Goal: Information Seeking & Learning: Find specific fact

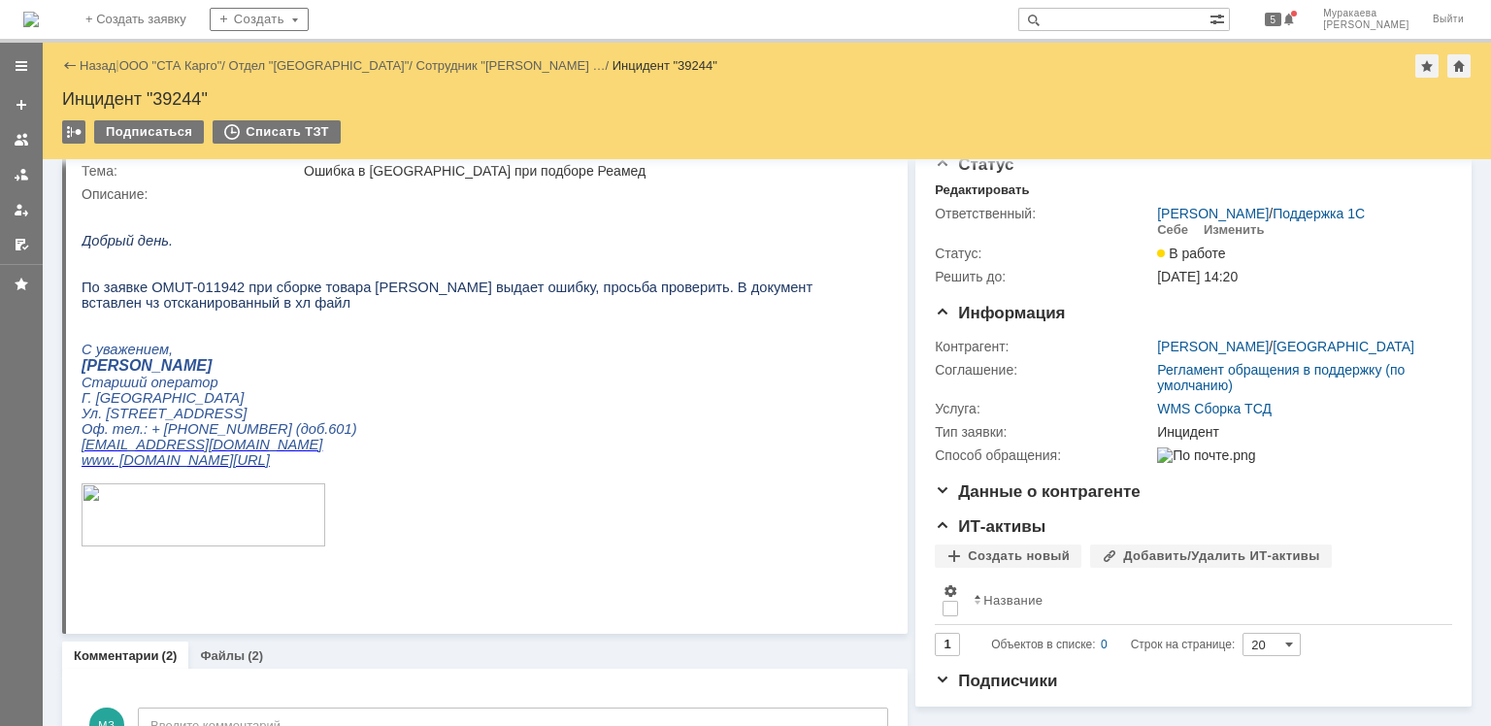
click at [1101, 19] on input "text" at bounding box center [1114, 19] width 191 height 23
type input "v"
type input "мелькомбинат"
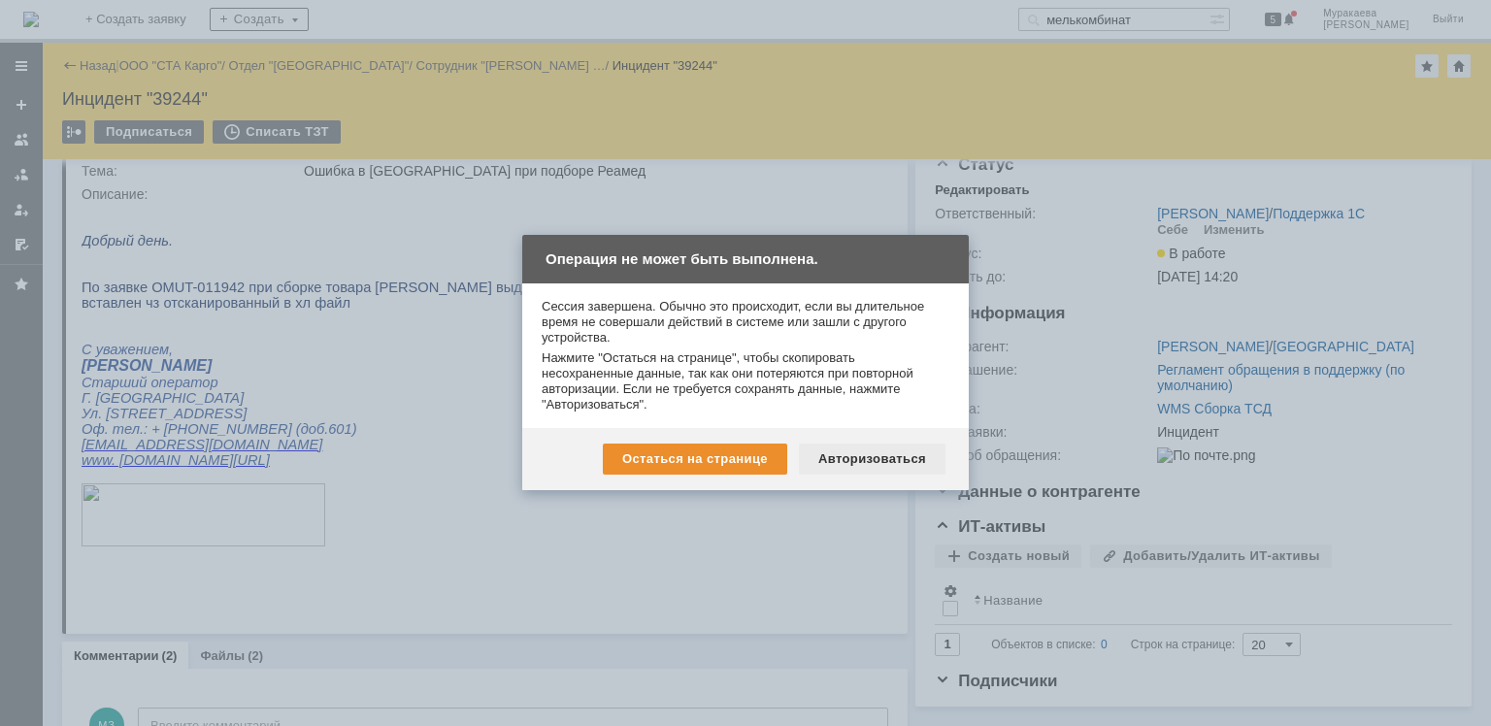
click at [895, 462] on div "Авторизоваться" at bounding box center [872, 459] width 147 height 31
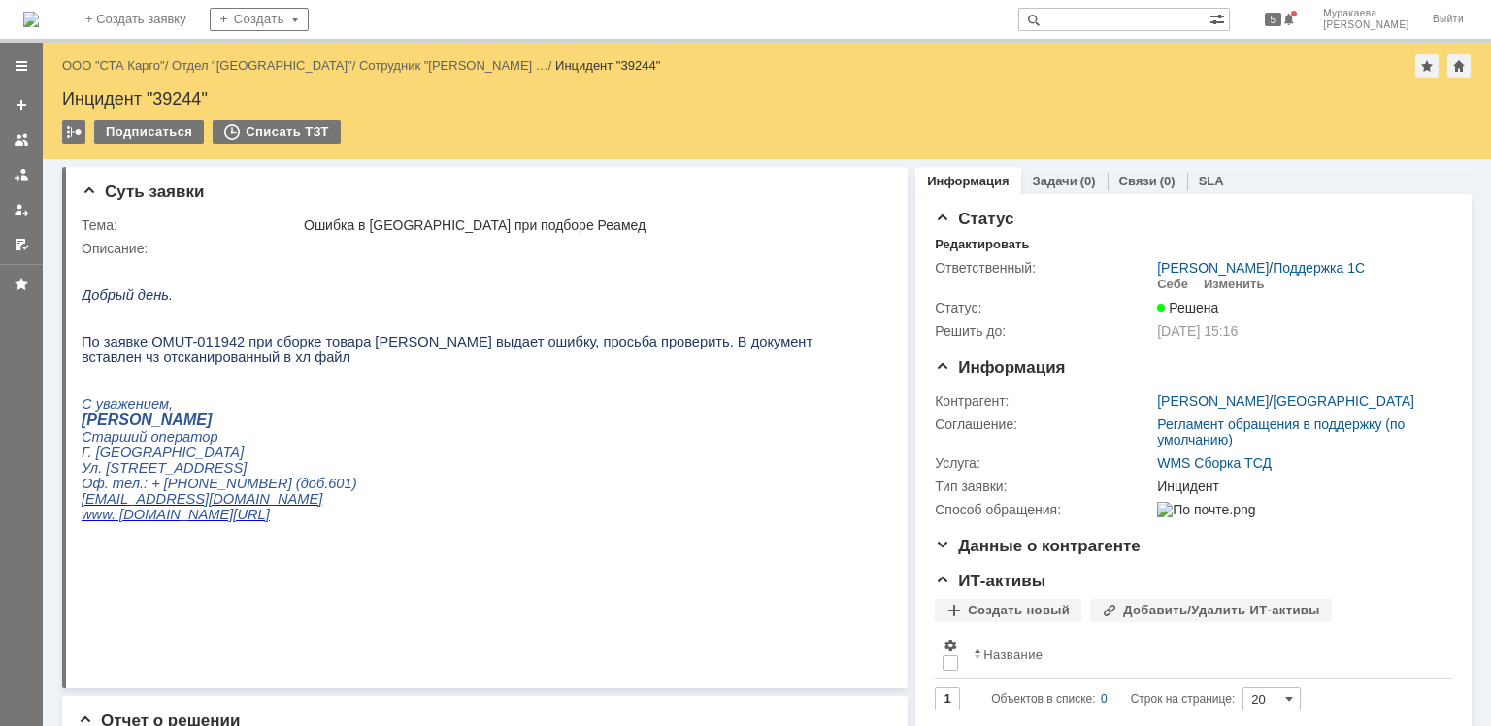
click at [1192, 22] on input "text" at bounding box center [1114, 19] width 191 height 23
type input "мелькомбинат"
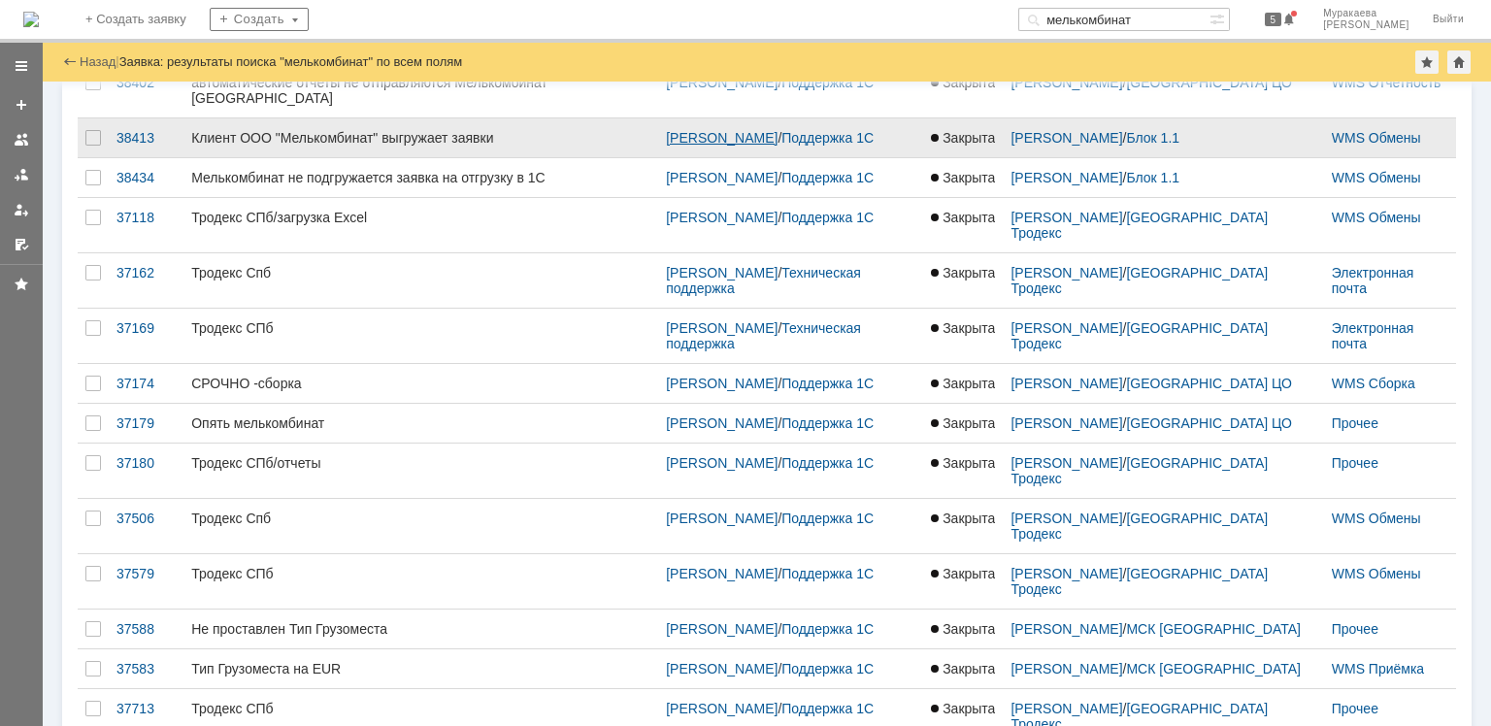
scroll to position [384, 0]
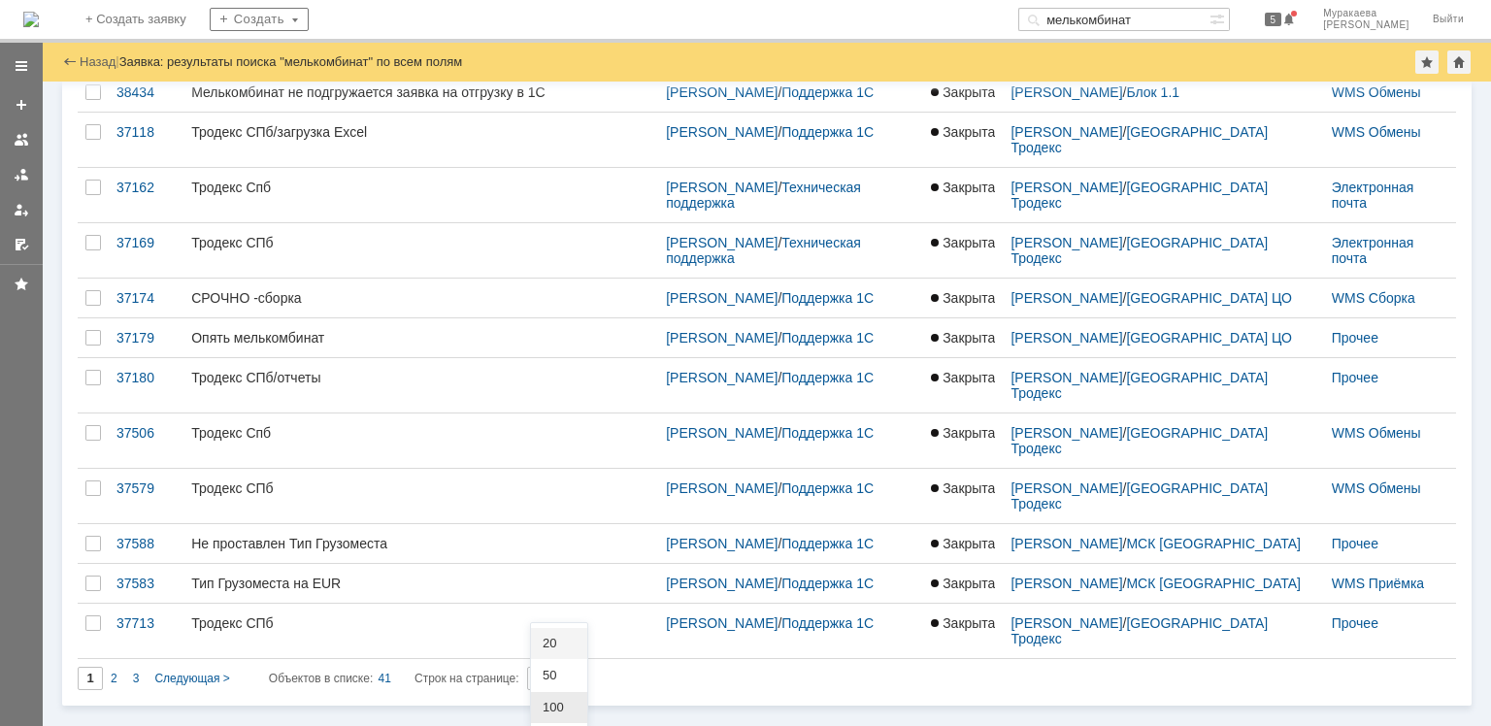
click at [565, 705] on span "100" at bounding box center [559, 708] width 33 height 16
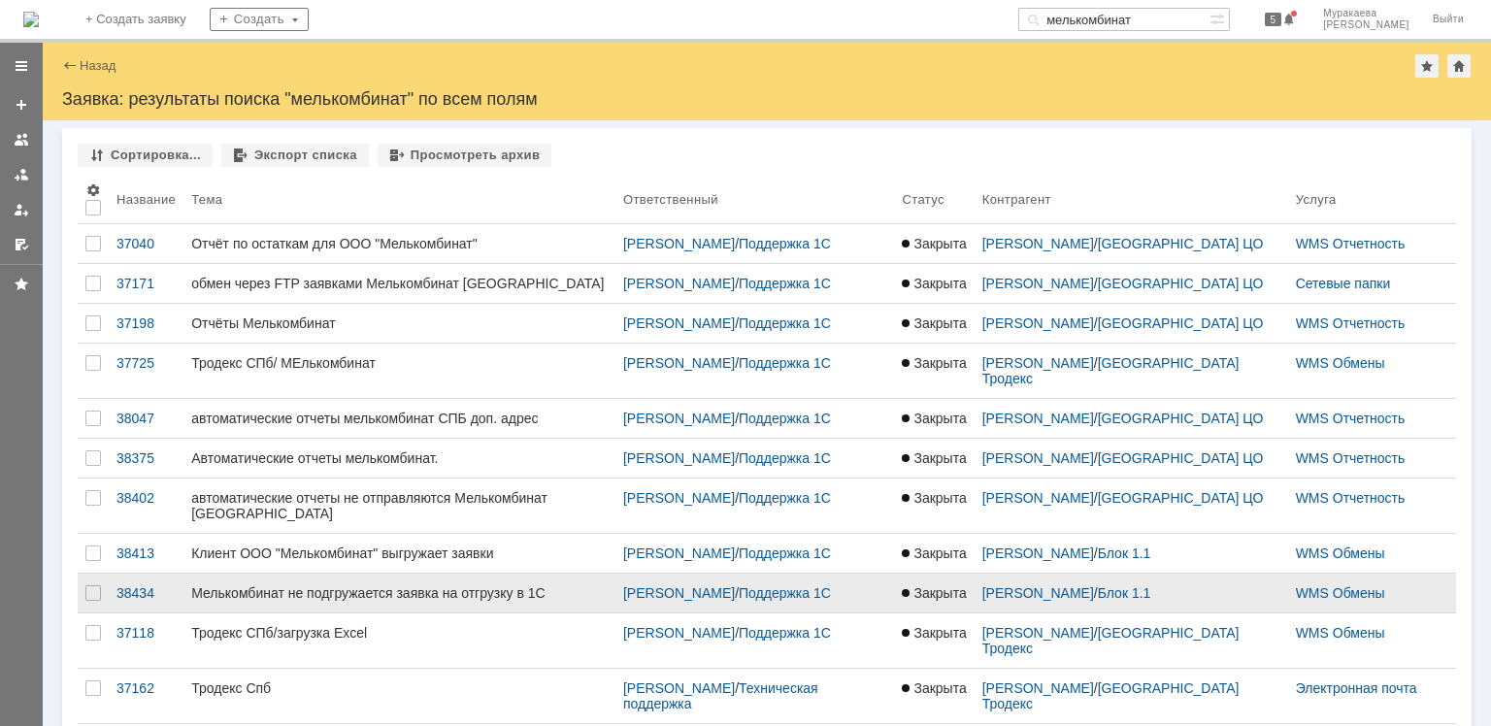
type input "100"
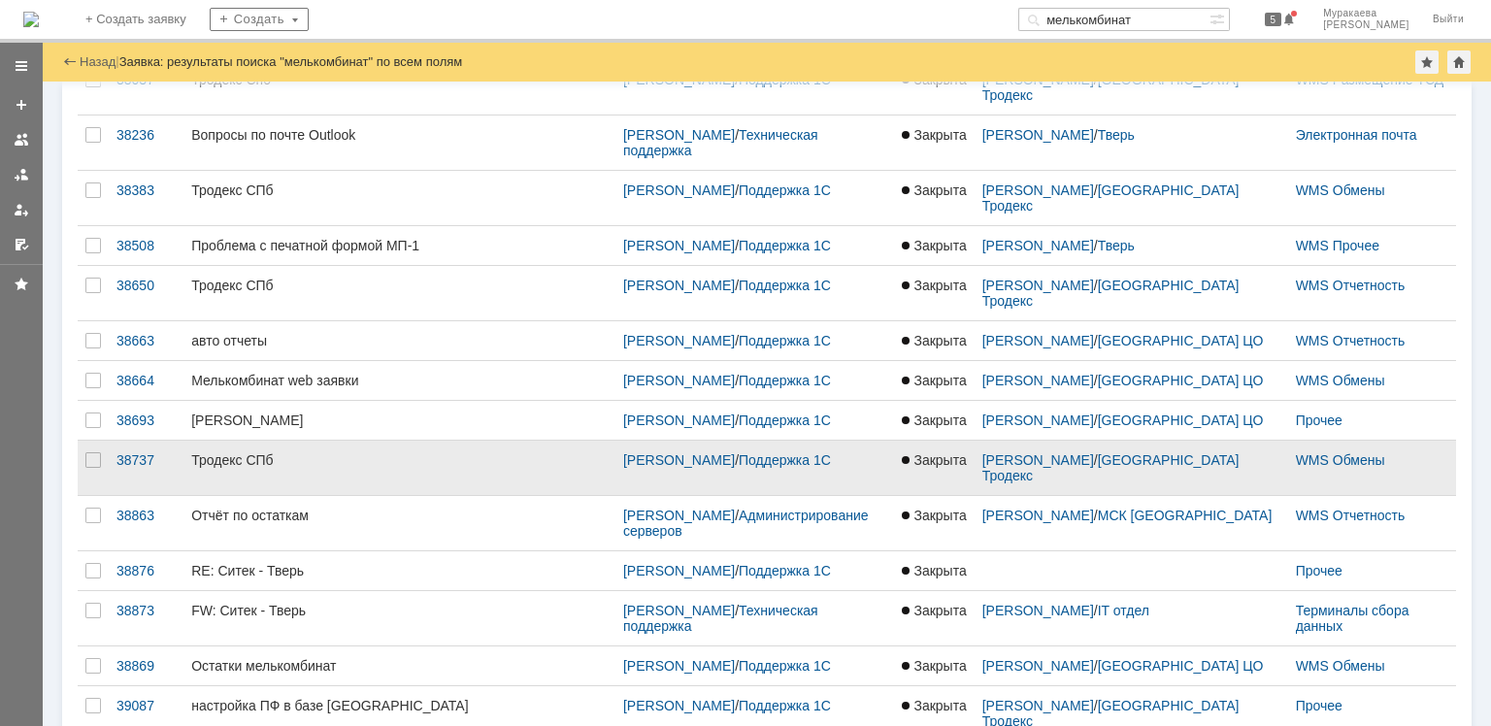
scroll to position [1165, 0]
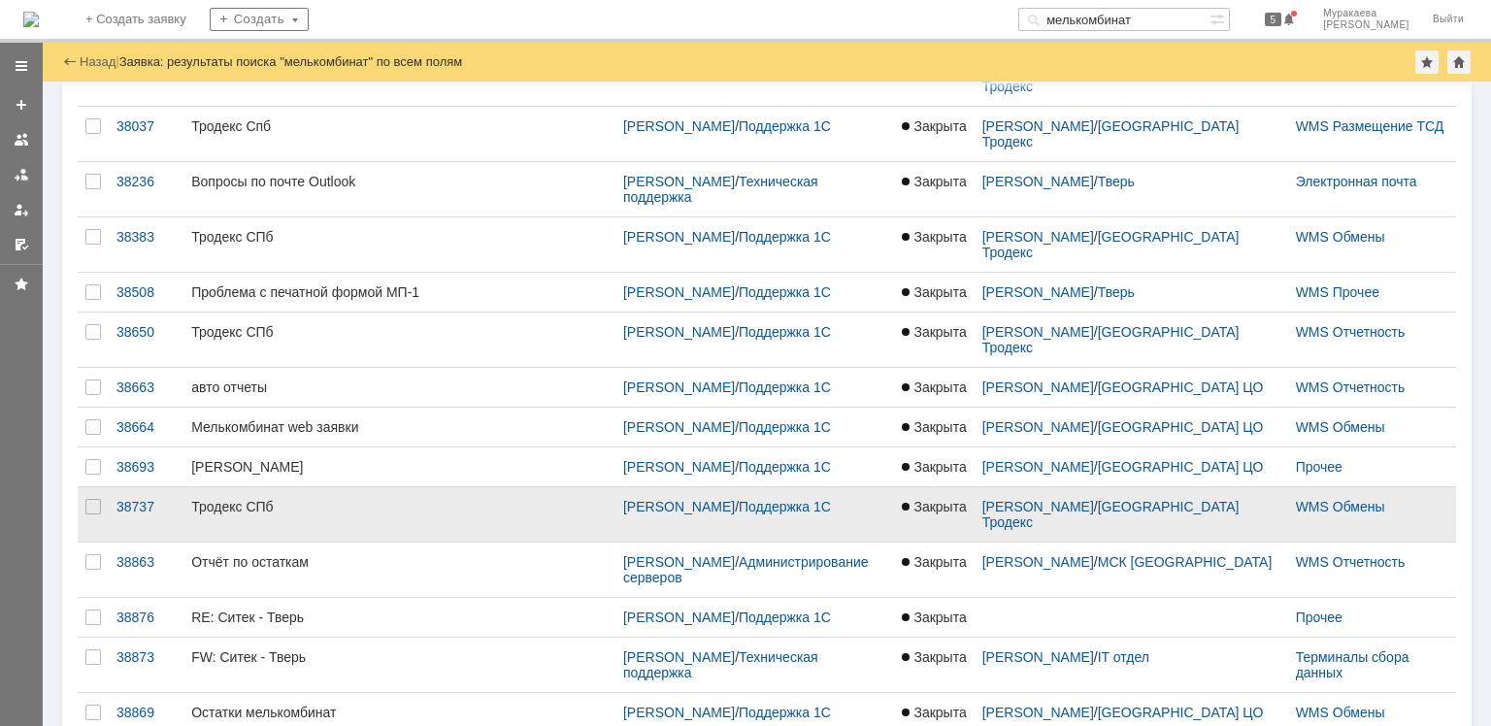
click at [237, 499] on div "Тродекс СПб" at bounding box center [399, 507] width 417 height 16
